Goal: Transaction & Acquisition: Purchase product/service

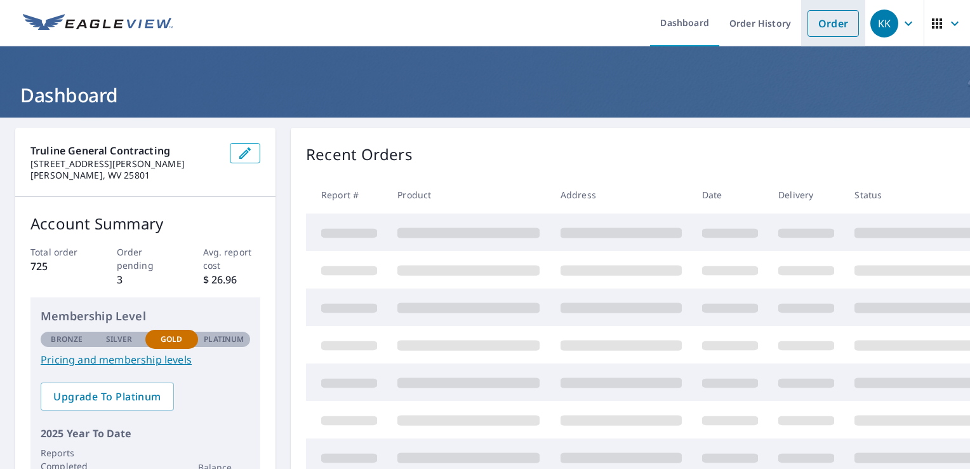
click at [808, 26] on link "Order" at bounding box center [833, 23] width 51 height 27
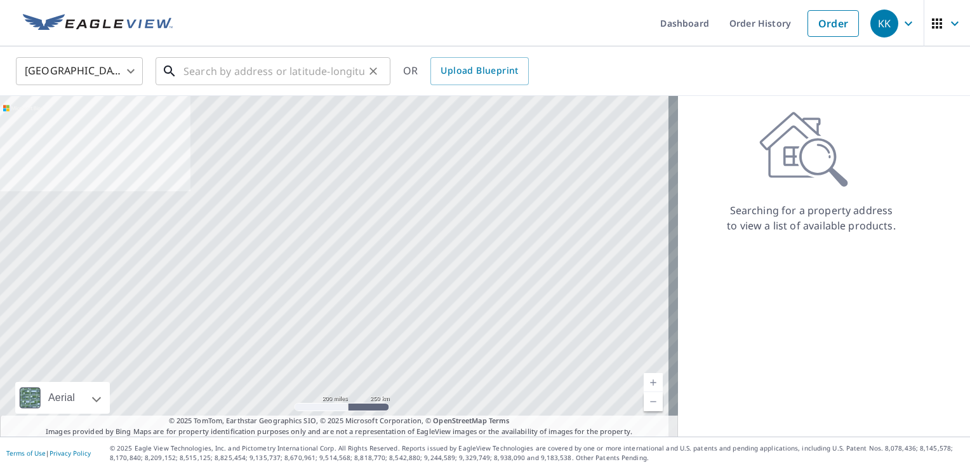
click at [309, 83] on input "text" at bounding box center [273, 71] width 181 height 36
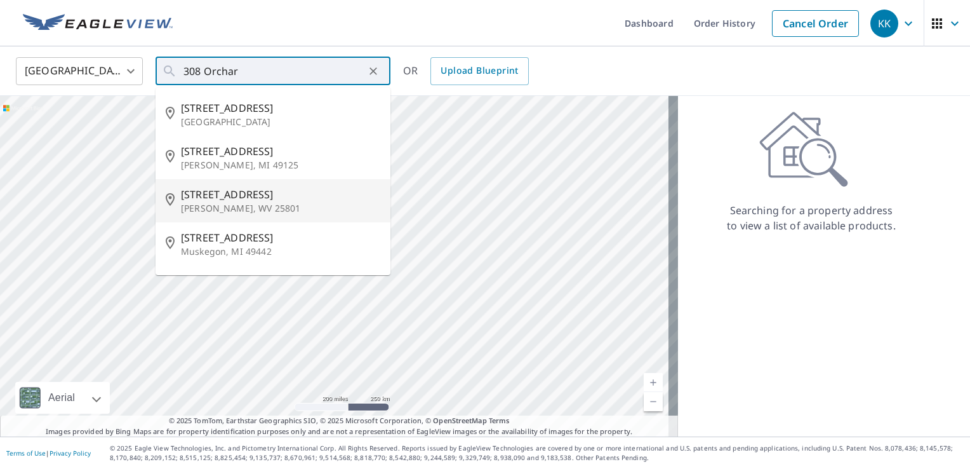
type input "308 Orchard Ave Beckley, WV 25801"
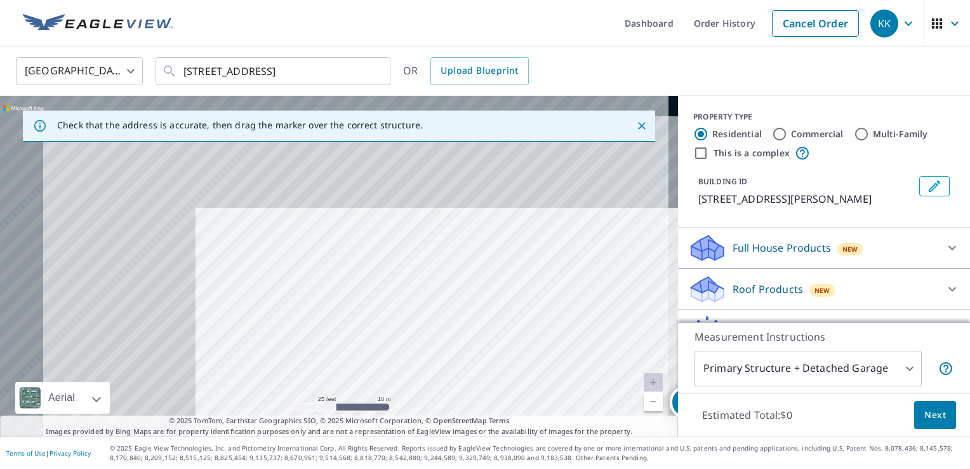
drag, startPoint x: 159, startPoint y: 234, endPoint x: 512, endPoint y: 396, distance: 388.4
click at [511, 396] on div "308 Orchard Ave Beckley, WV 25801" at bounding box center [339, 266] width 678 height 340
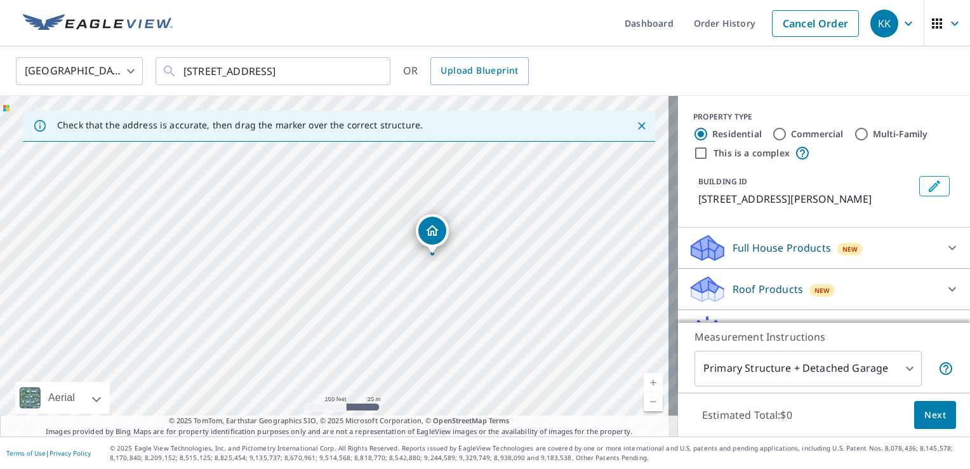
drag, startPoint x: 563, startPoint y: 296, endPoint x: 445, endPoint y: 266, distance: 121.8
click at [445, 266] on div "308 Orchard Ave Beckley, WV 25801" at bounding box center [339, 266] width 678 height 340
click at [744, 283] on p "Roof Products" at bounding box center [768, 288] width 70 height 15
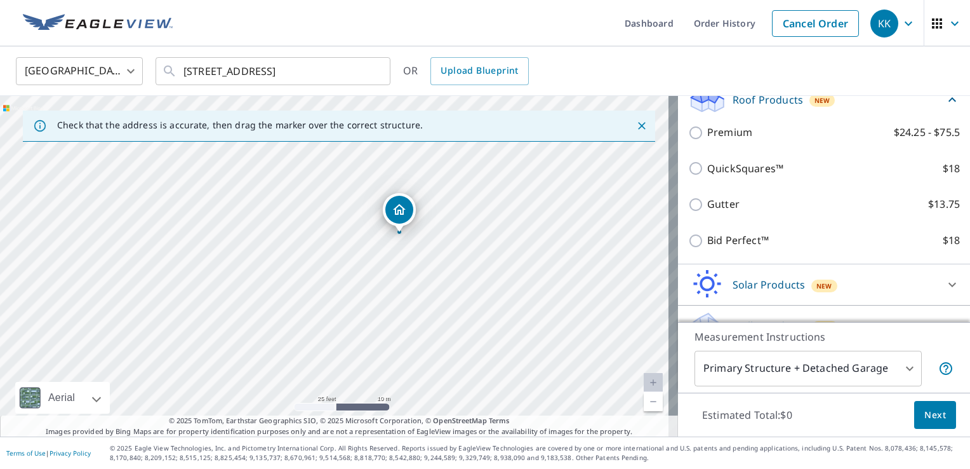
scroll to position [190, 0]
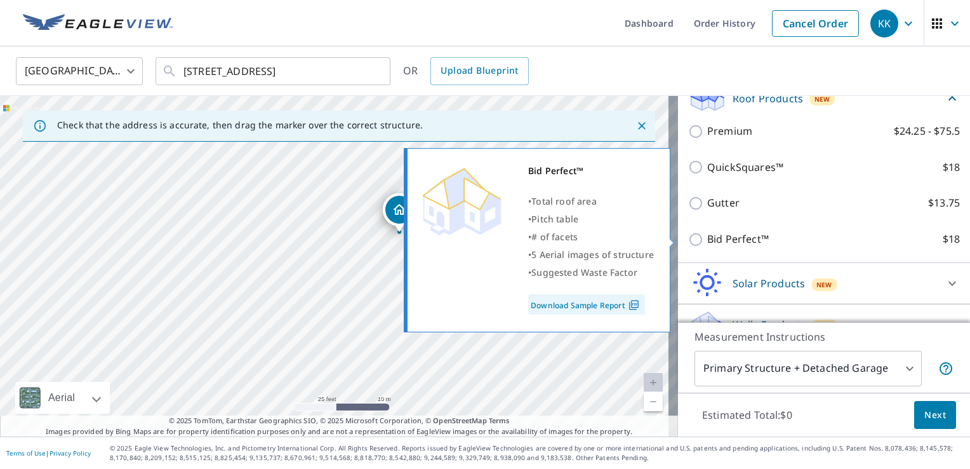
click at [721, 240] on p "Bid Perfect™" at bounding box center [738, 239] width 62 height 16
click at [707, 240] on input "Bid Perfect™ $18" at bounding box center [697, 239] width 19 height 15
checkbox input "true"
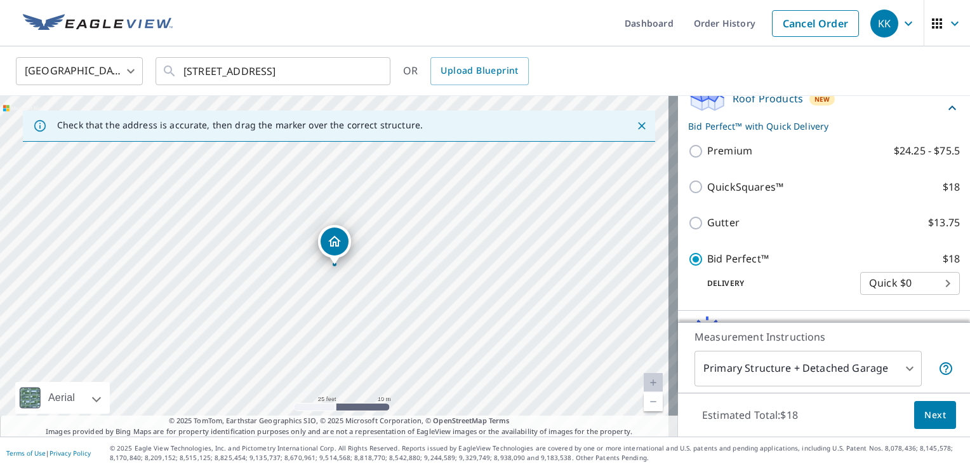
click at [926, 405] on button "Next" at bounding box center [935, 415] width 42 height 29
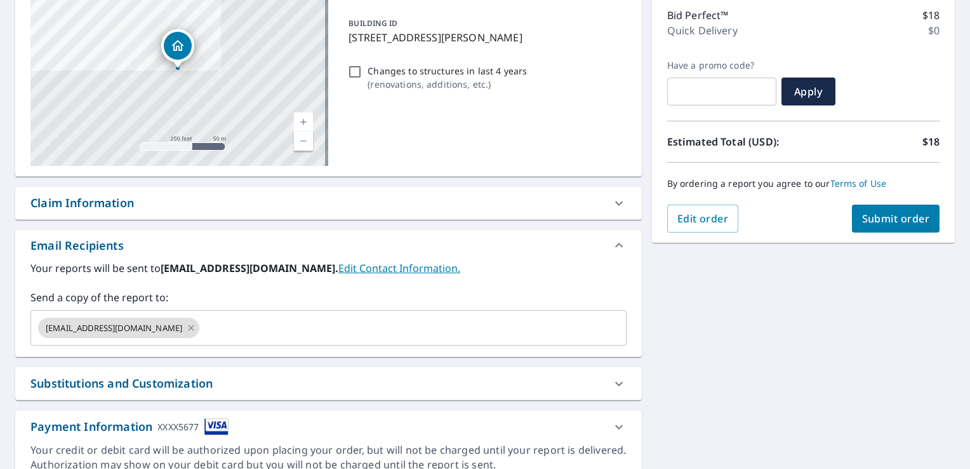
scroll to position [190, 0]
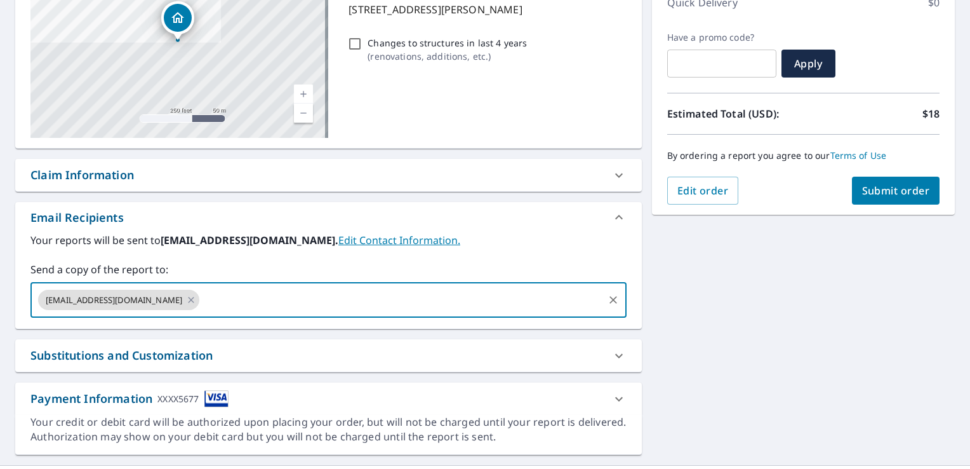
click at [298, 307] on input "text" at bounding box center [401, 300] width 400 height 24
type input "clydetrulineroofingwv@outlook.com"
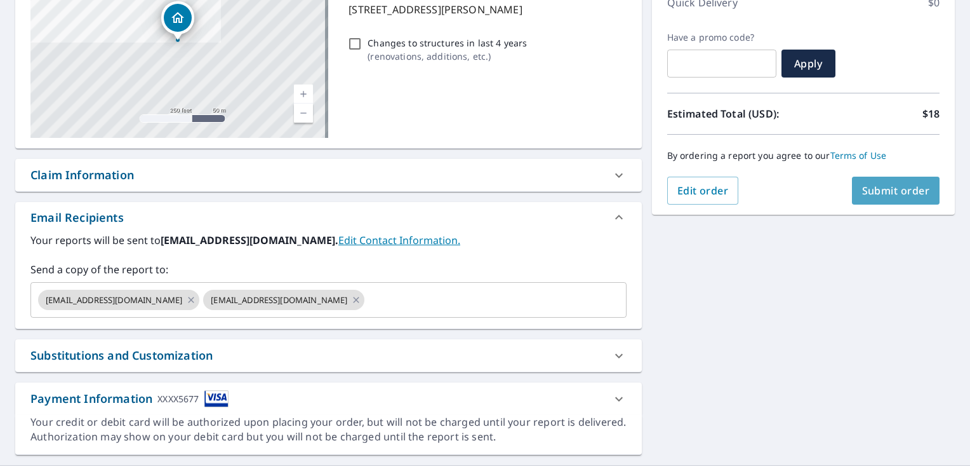
click at [865, 197] on button "Submit order" at bounding box center [896, 191] width 88 height 28
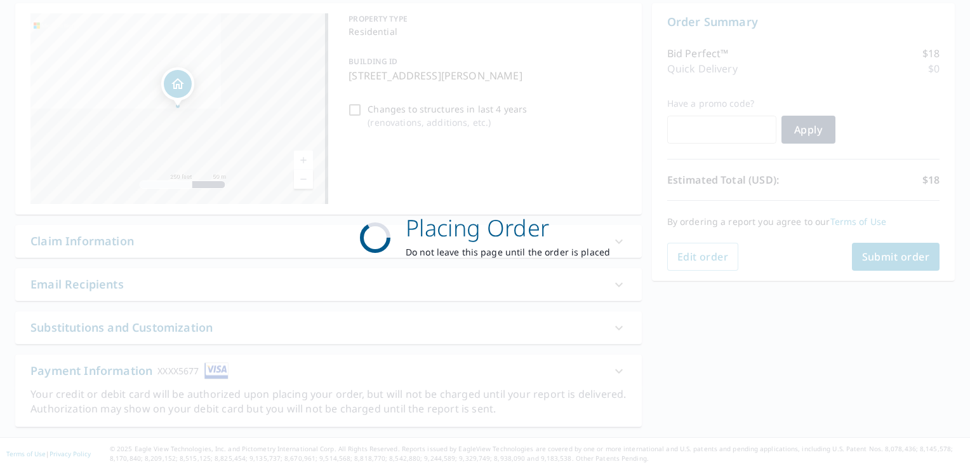
scroll to position [124, 0]
